Goal: Transaction & Acquisition: Obtain resource

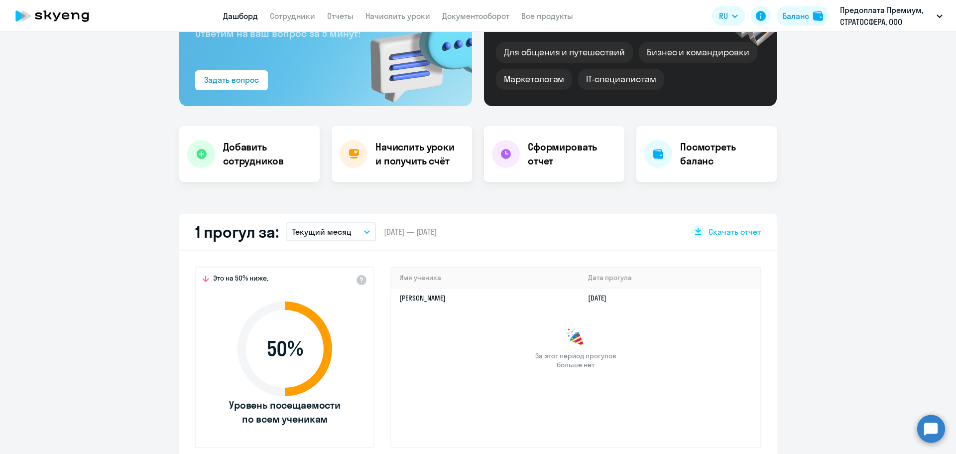
select select "30"
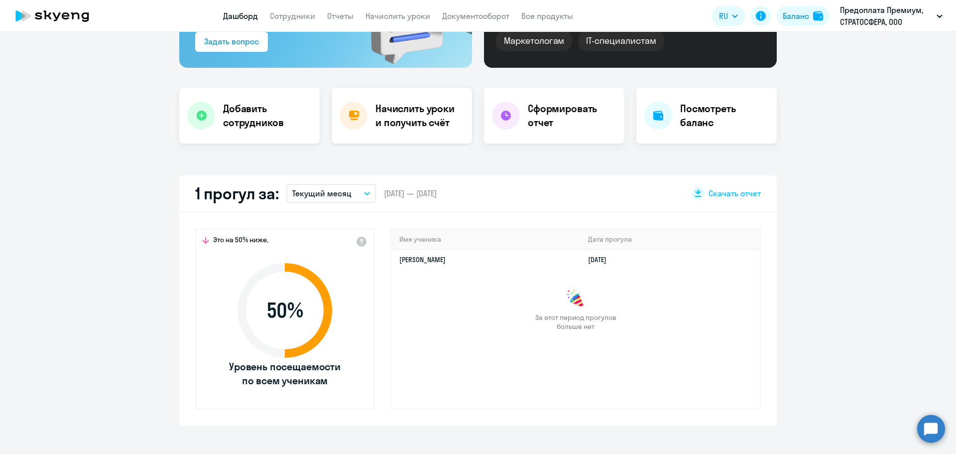
click at [404, 125] on h4 "Начислить уроки и получить счёт" at bounding box center [419, 116] width 87 height 28
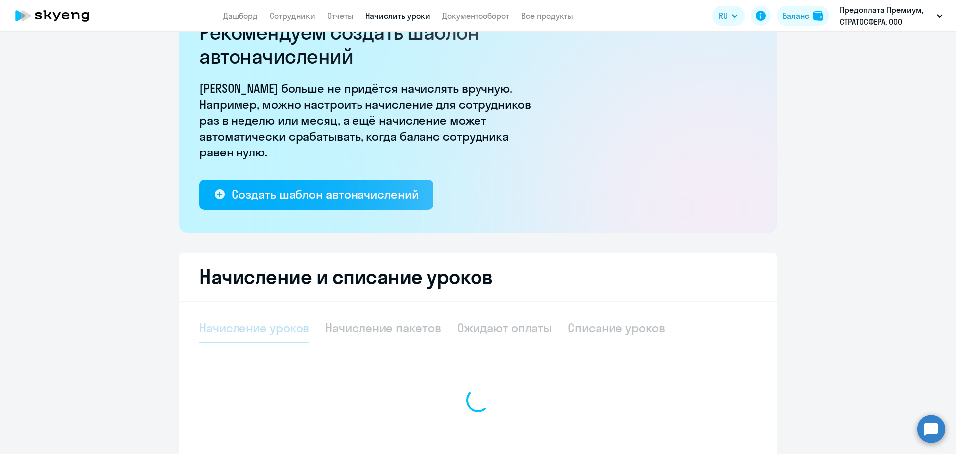
select select "10"
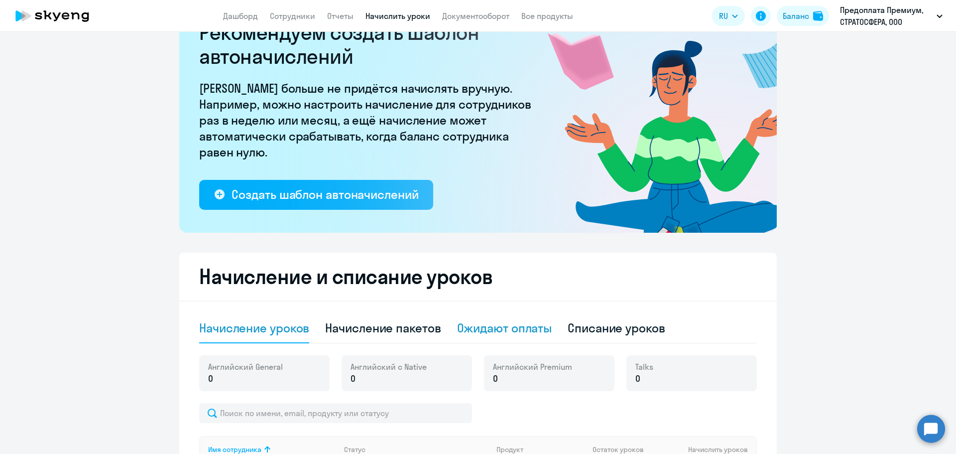
scroll to position [246, 0]
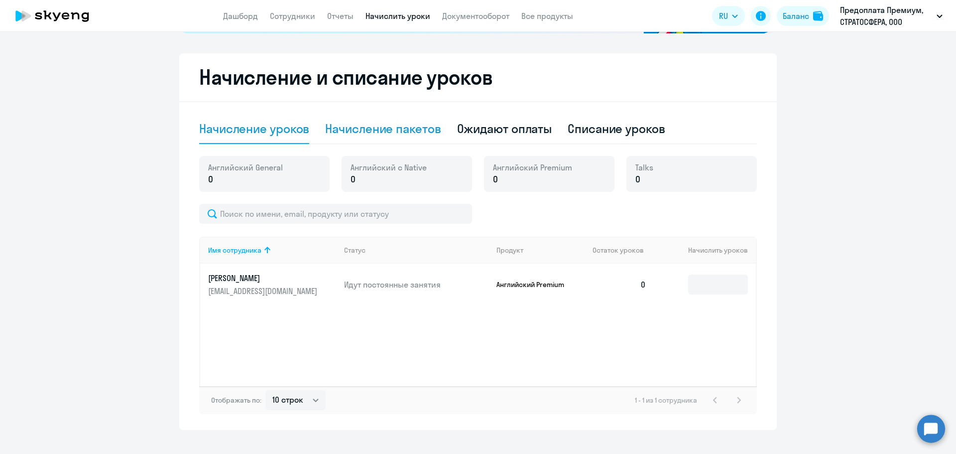
click at [379, 131] on div "Начисление пакетов" at bounding box center [383, 129] width 116 height 16
select select "10"
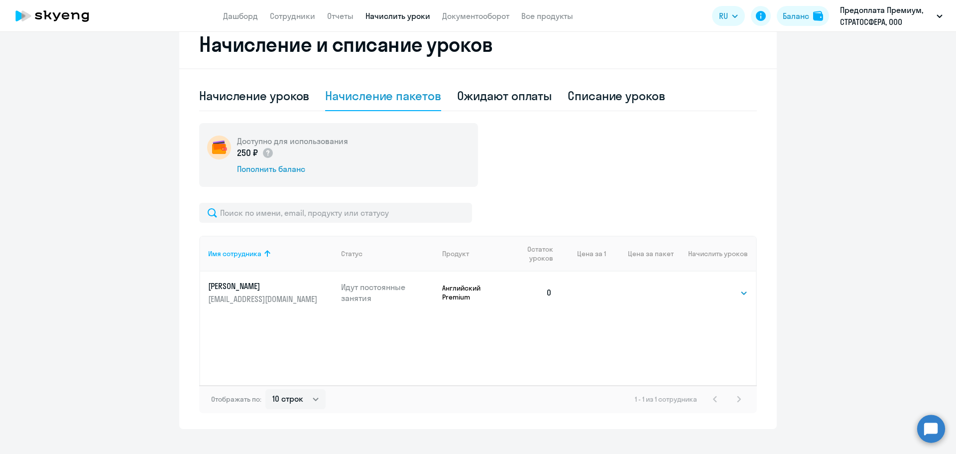
scroll to position [293, 0]
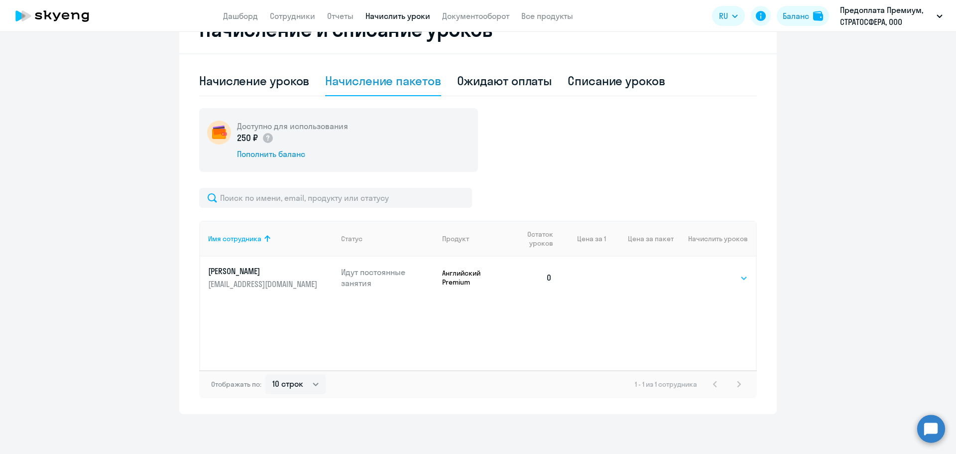
click at [721, 278] on select "Выбрать 4 8 16 32 64 96 128" at bounding box center [727, 278] width 41 height 12
click at [707, 272] on select "Выбрать 4 8 16 32 64 96 128" at bounding box center [727, 278] width 41 height 12
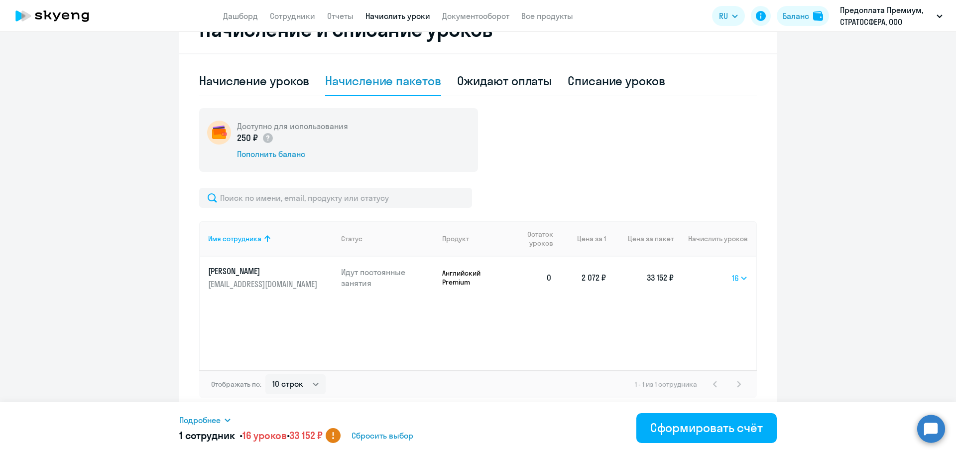
click at [743, 276] on select "Выбрать 4 8 16 32 64 96 128" at bounding box center [740, 278] width 16 height 12
select select "8"
click at [732, 272] on select "Выбрать 4 8 16 32 64 96 128" at bounding box center [740, 278] width 16 height 12
click at [806, 298] on ng-component "Рекомендуем создать шаблон автоначислений Уроки больше не придётся начислять вр…" at bounding box center [478, 83] width 956 height 660
click at [697, 436] on button "Сформировать счёт" at bounding box center [706, 428] width 140 height 30
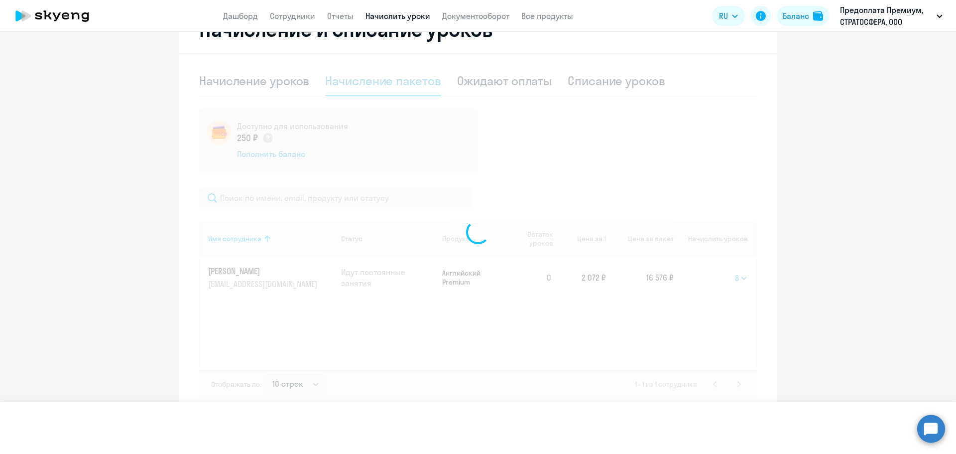
select select
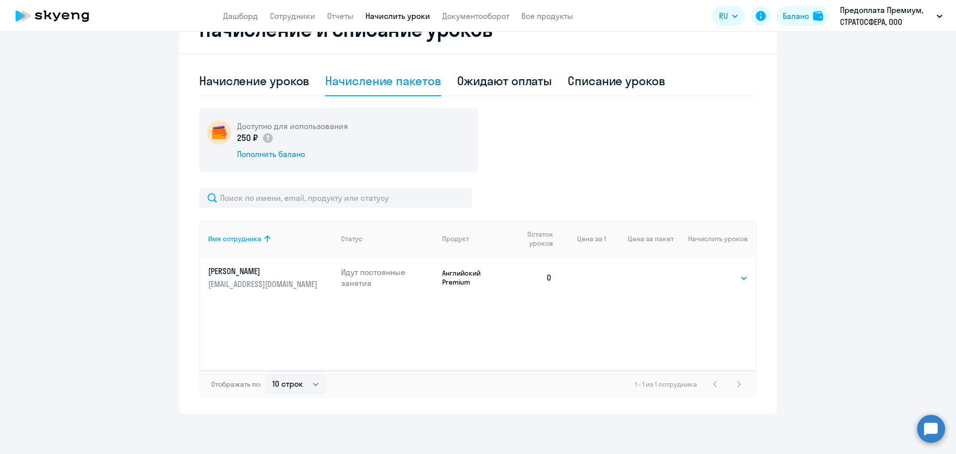
click at [824, 265] on ng-component "Рекомендуем создать шаблон автоначислений Уроки больше не придётся начислять вр…" at bounding box center [478, 83] width 956 height 660
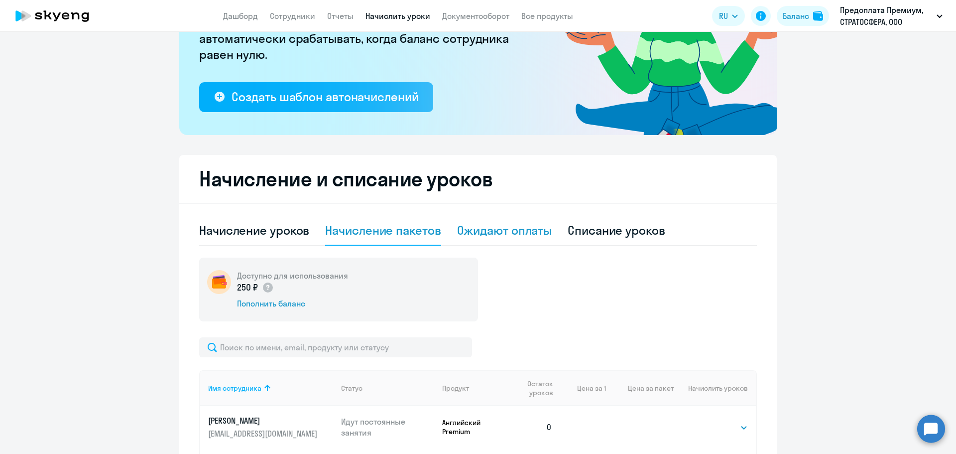
click at [508, 231] on div "Ожидают оплаты" at bounding box center [504, 230] width 95 height 16
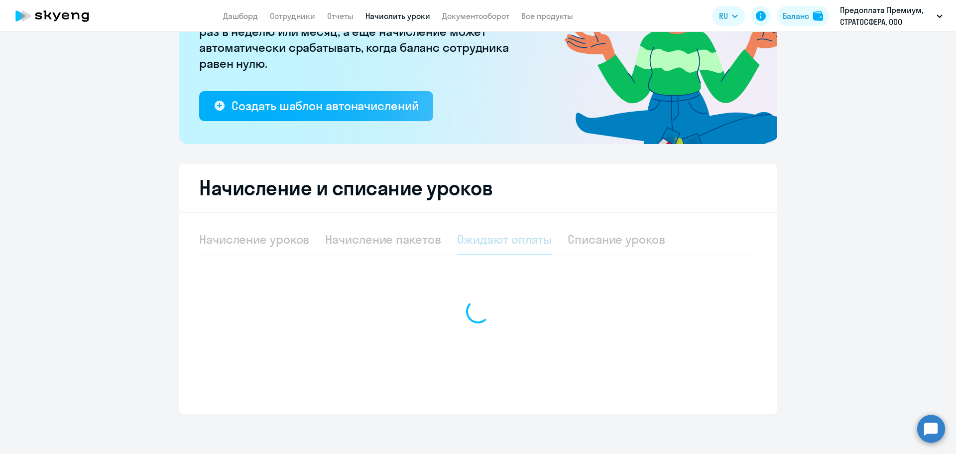
scroll to position [135, 0]
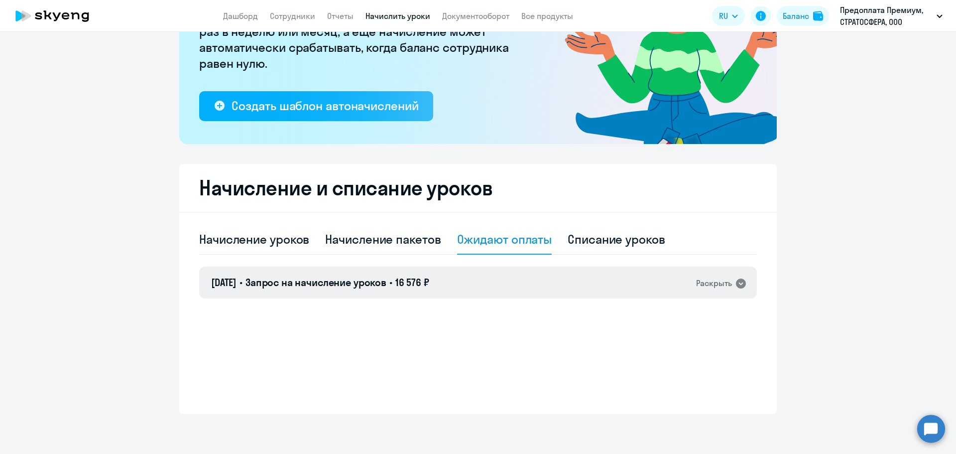
click at [713, 278] on div "Раскрыть" at bounding box center [714, 283] width 36 height 12
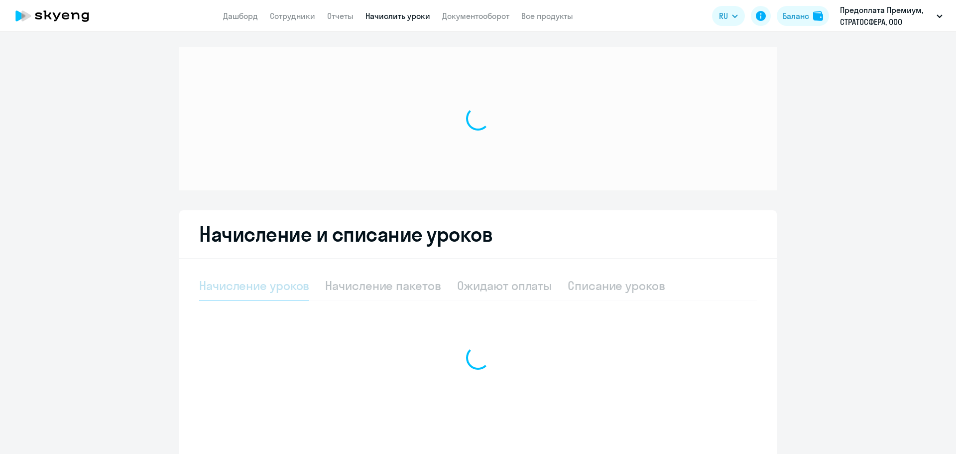
select select "10"
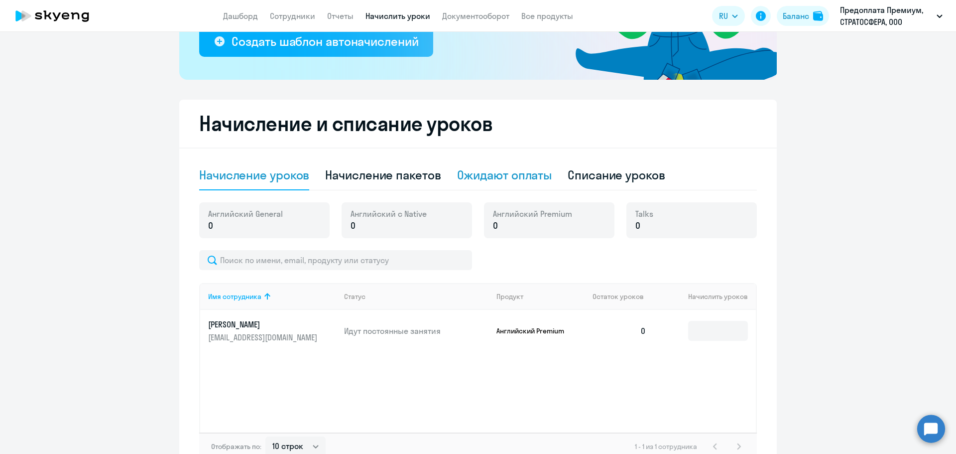
click at [494, 176] on div "Ожидают оплаты" at bounding box center [504, 175] width 95 height 16
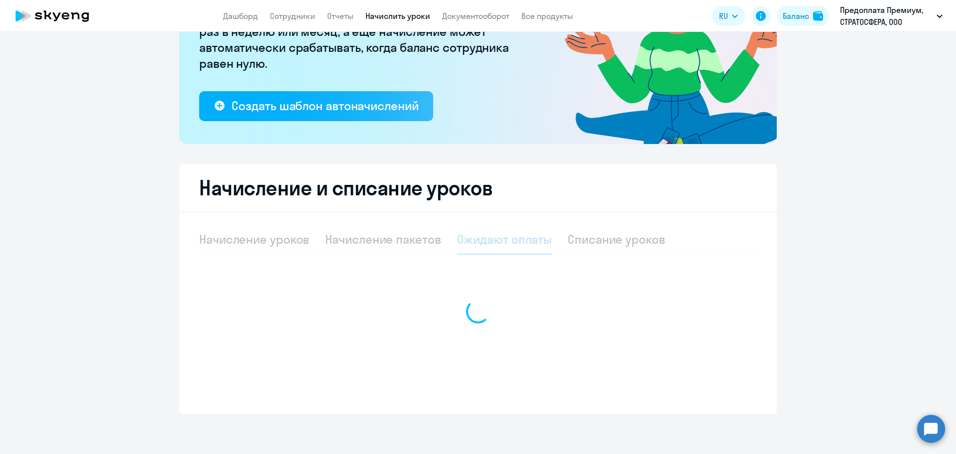
scroll to position [135, 0]
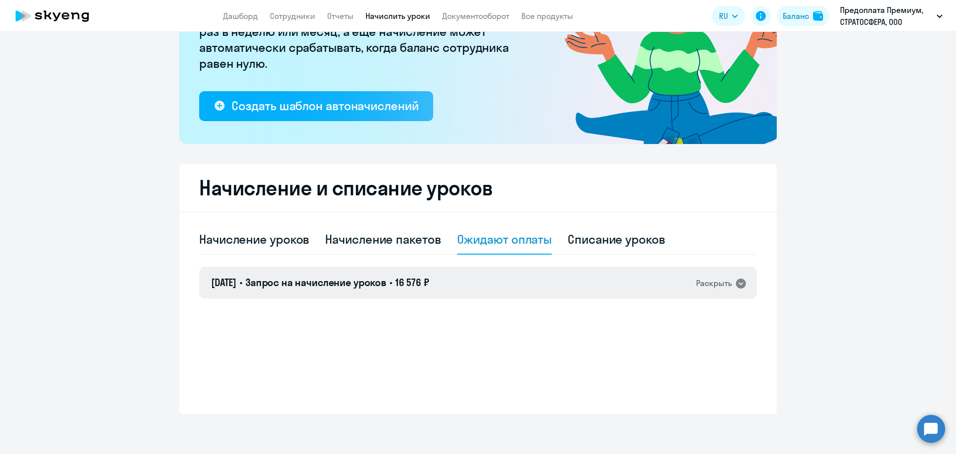
click at [677, 281] on div "[DATE] • Запрос на начисление уроков • 16 576 ₽ Раскрыть" at bounding box center [478, 282] width 558 height 32
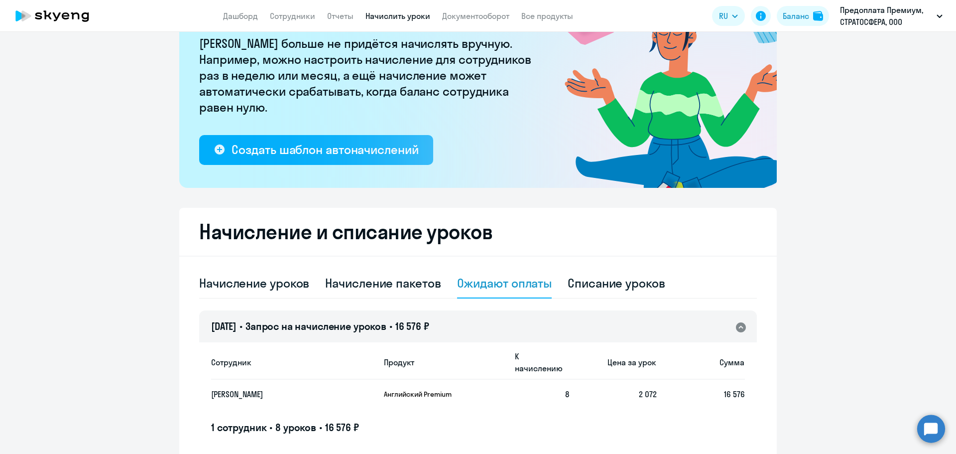
scroll to position [0, 0]
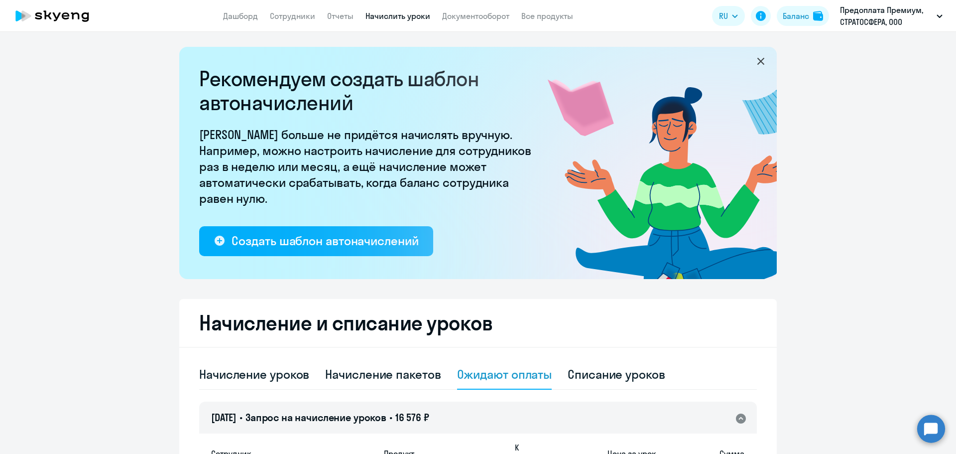
click at [483, 24] on app-header "Дашборд Сотрудники Отчеты Начислить уроки Документооборот Все продукты Дашборд …" at bounding box center [478, 16] width 956 height 32
click at [484, 19] on link "Документооборот" at bounding box center [475, 16] width 67 height 10
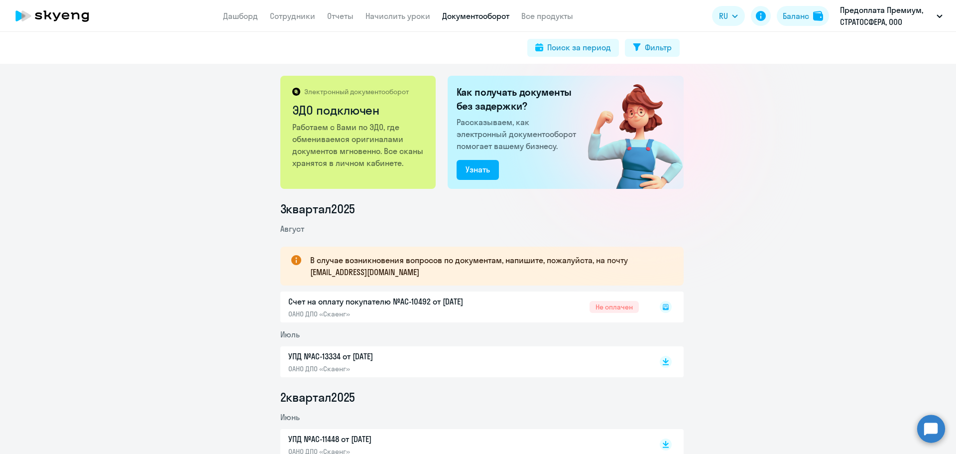
click at [662, 307] on rect at bounding box center [666, 307] width 12 height 12
click at [663, 309] on icon at bounding box center [666, 309] width 6 height 1
